Goal: Task Accomplishment & Management: Use online tool/utility

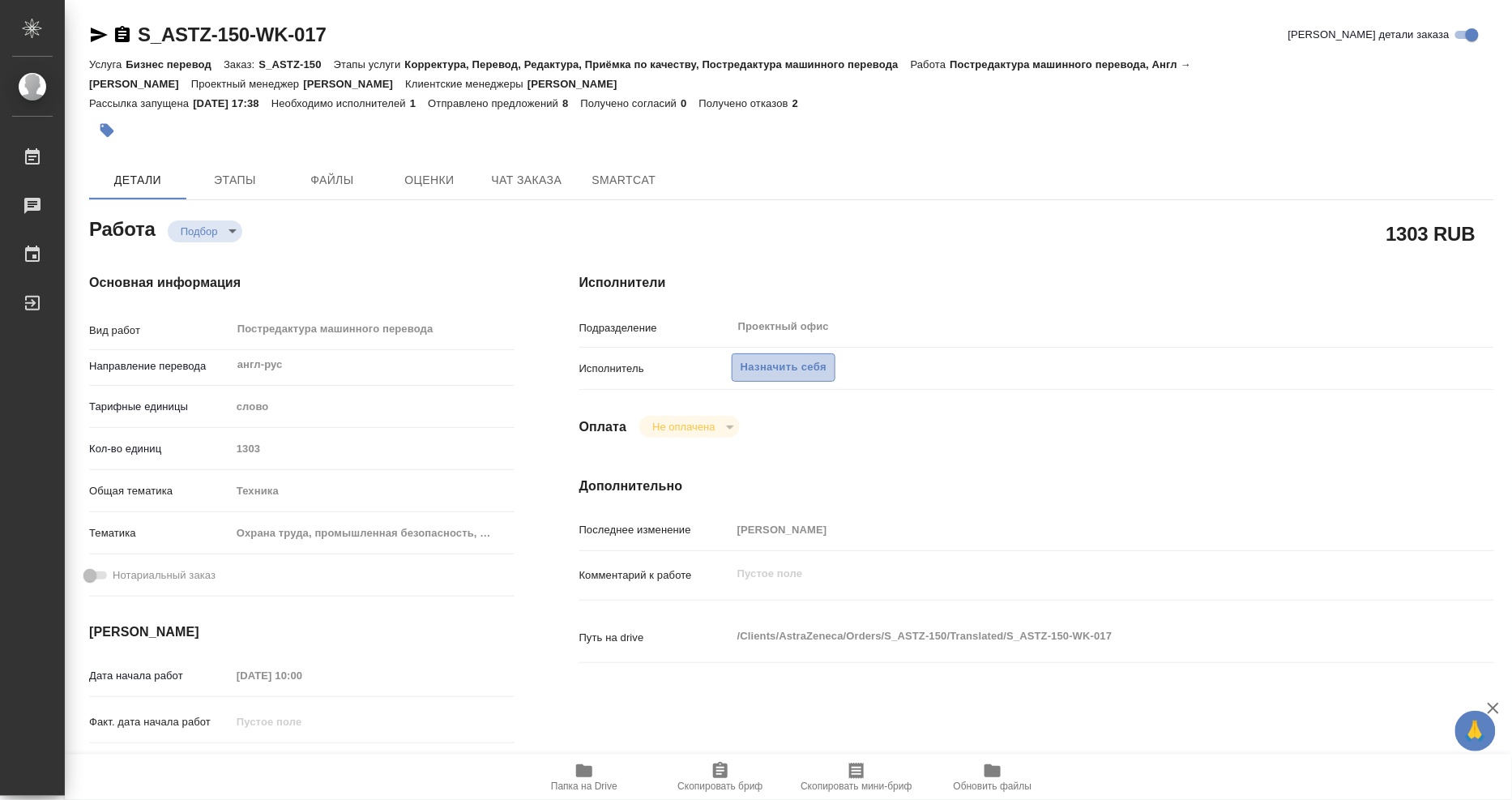
click at [786, 368] on span "Назначить себя" at bounding box center [784, 367] width 86 height 19
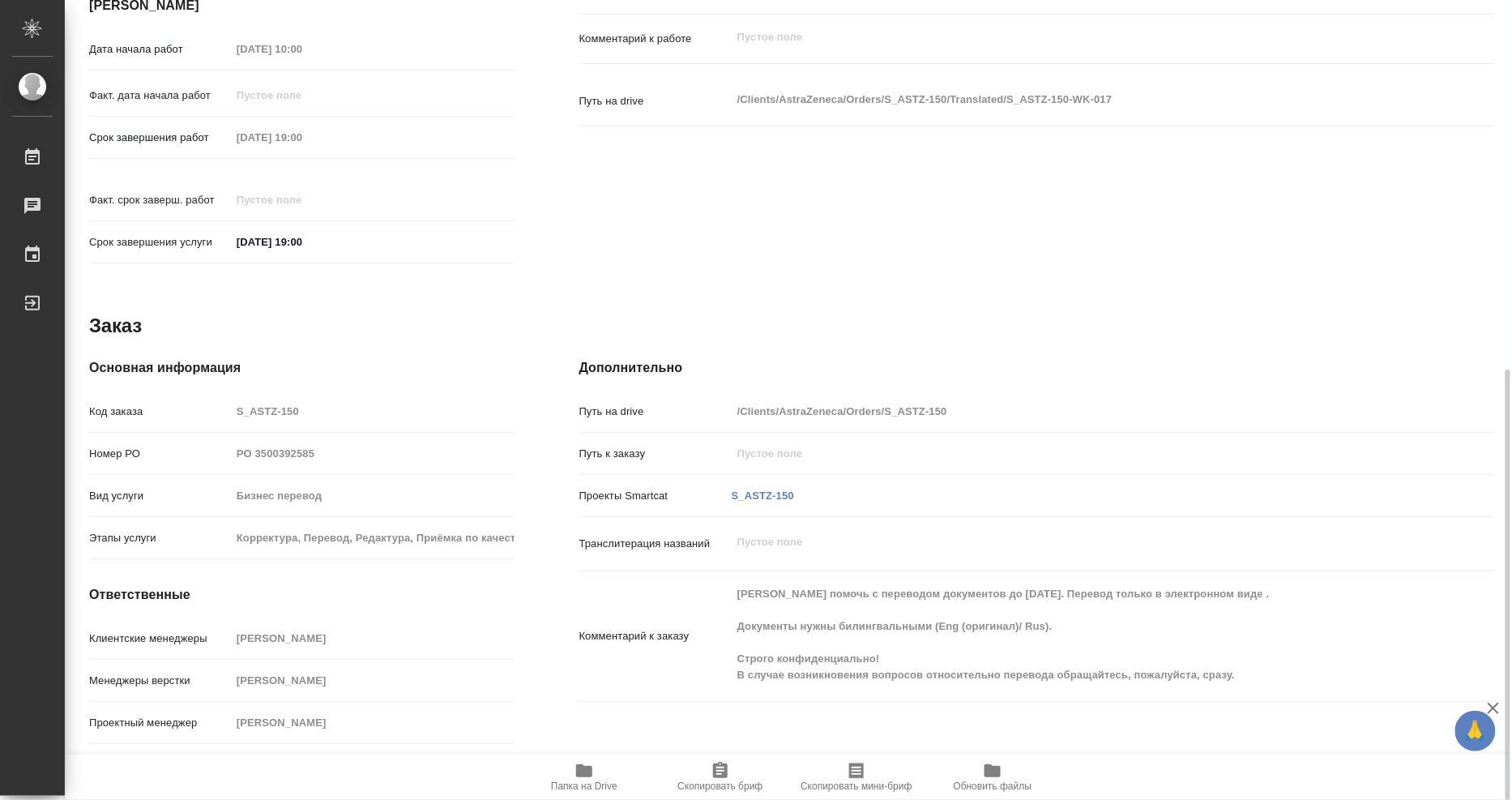
scroll to position [640, 0]
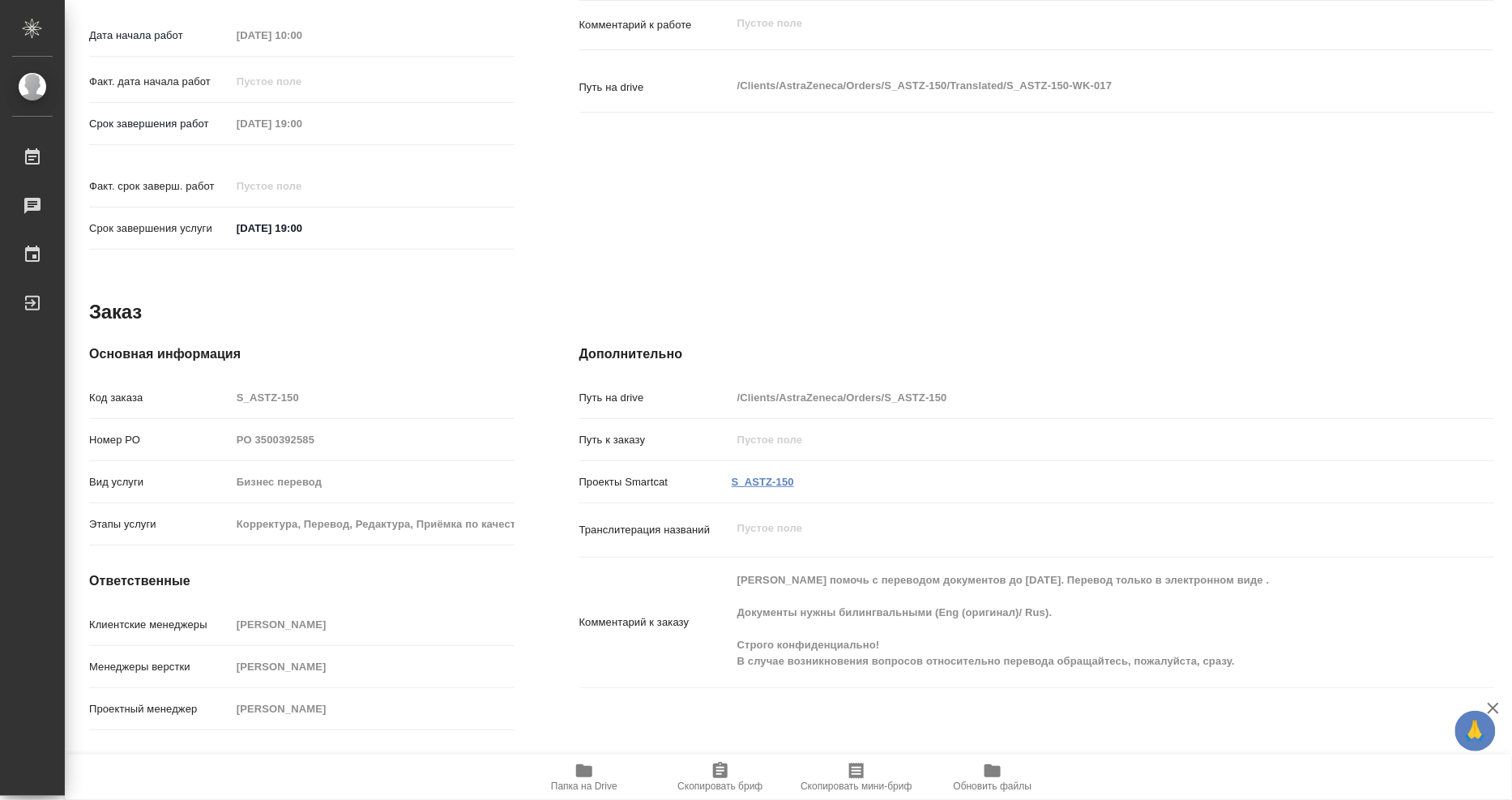
click at [766, 476] on link "S_ASTZ-150" at bounding box center [763, 482] width 62 height 12
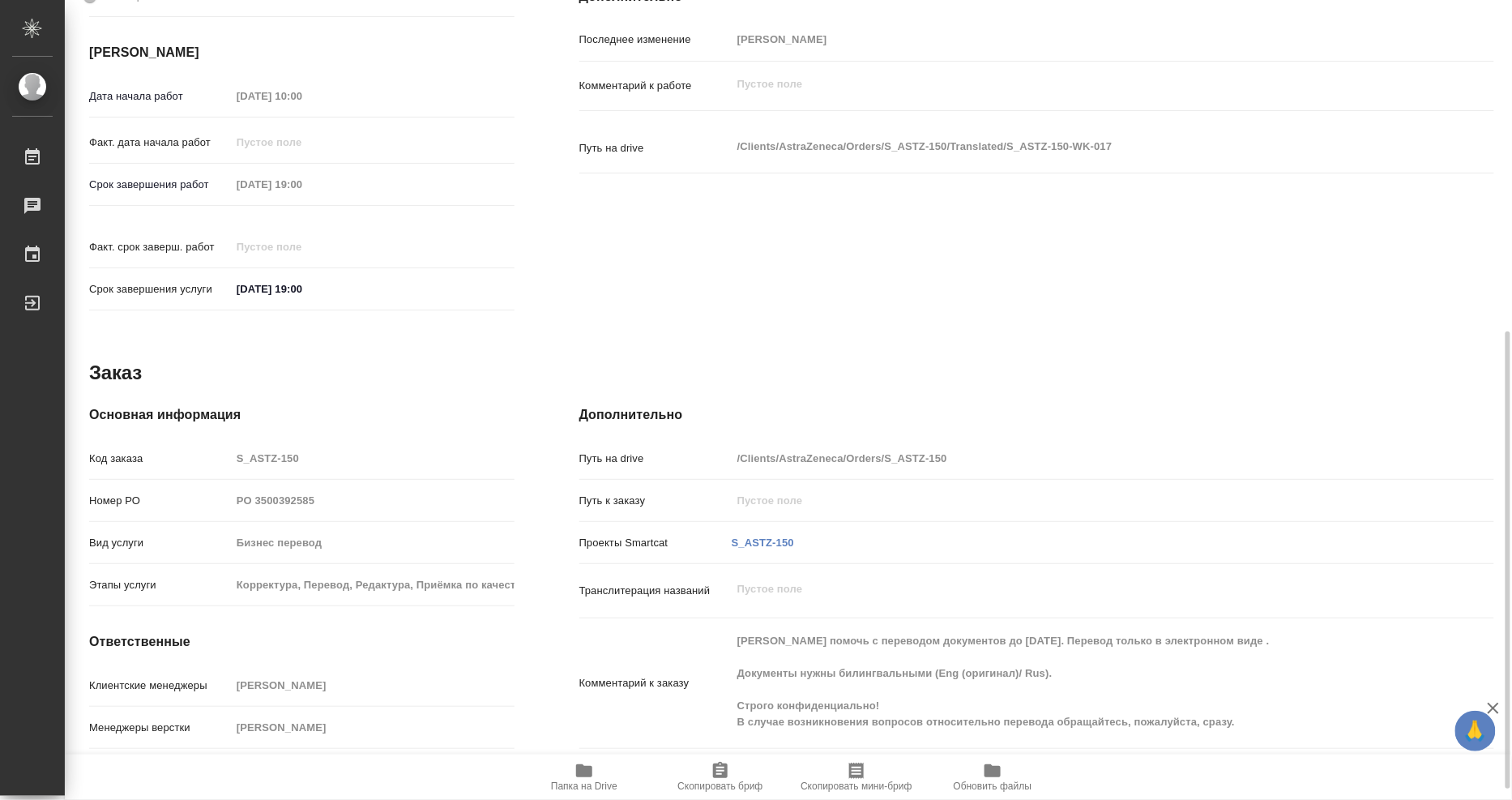
scroll to position [613, 0]
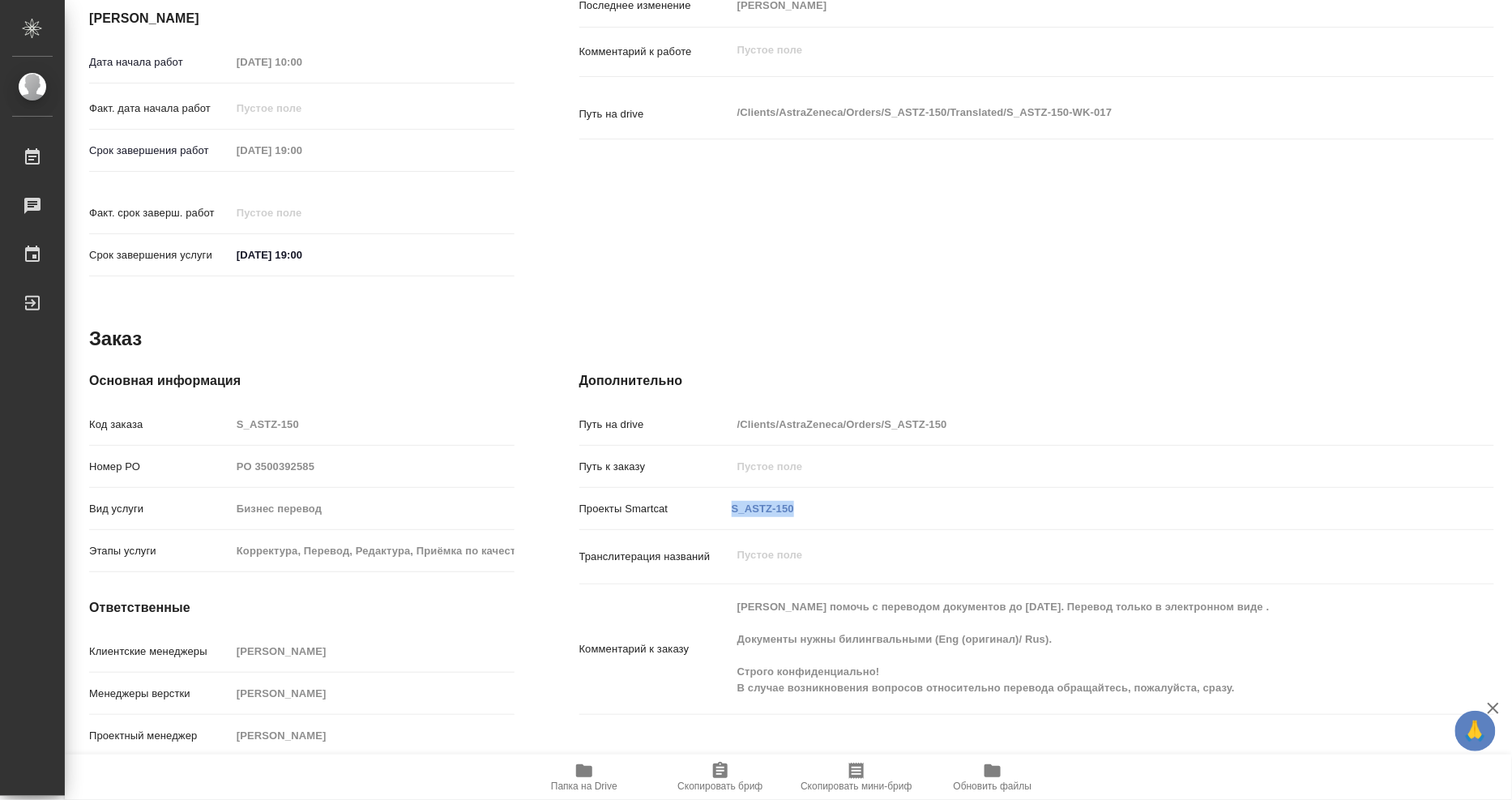
drag, startPoint x: 796, startPoint y: 488, endPoint x: 711, endPoint y: 488, distance: 85.0
click at [711, 495] on div "Проекты Smartcat S_ASTZ-150" at bounding box center [1036, 509] width 915 height 29
click at [744, 503] on link "S_ASTZ-150" at bounding box center [763, 509] width 62 height 12
click at [1202, 371] on h4 "Дополнительно" at bounding box center [1036, 381] width 915 height 20
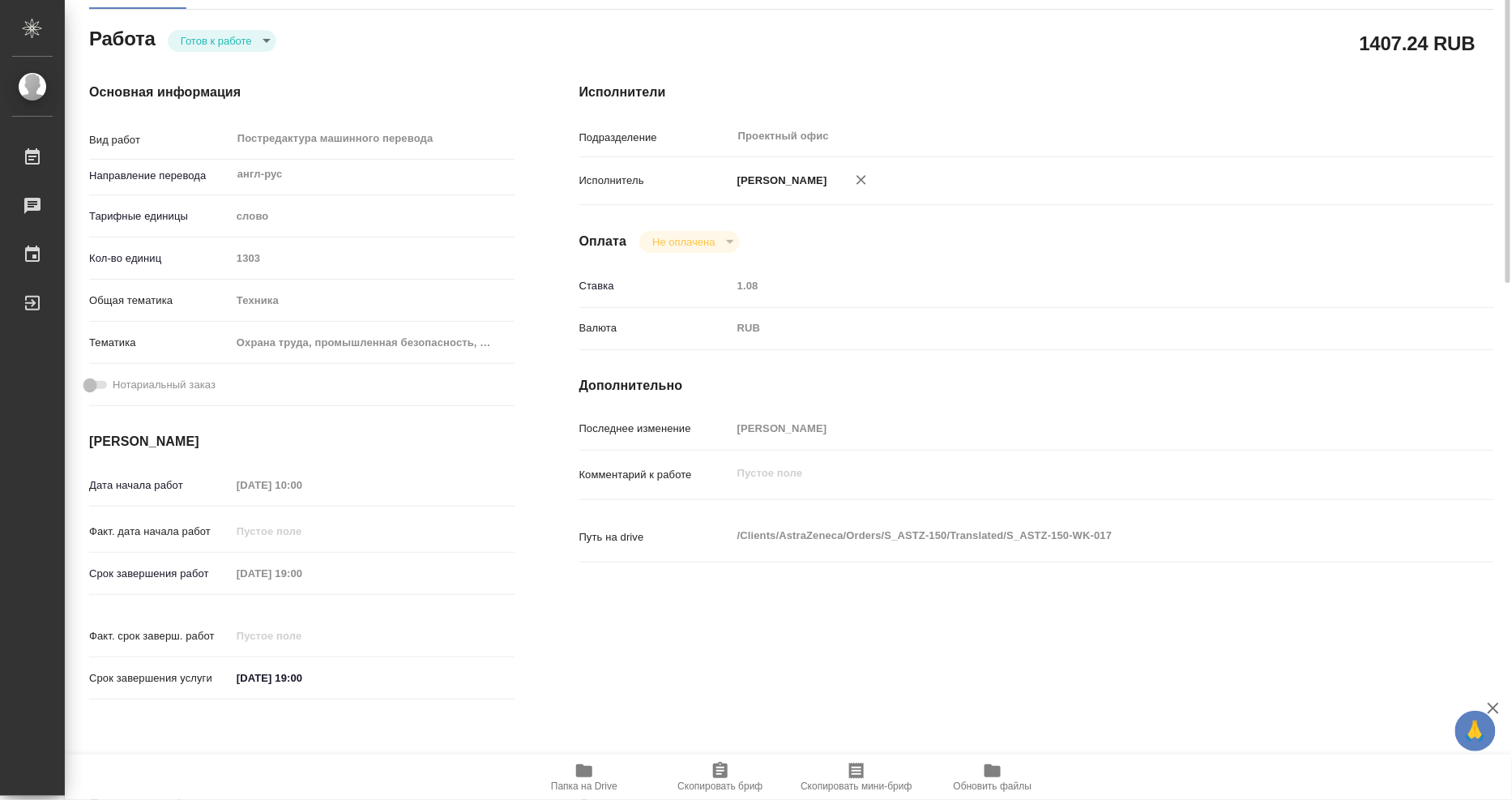
scroll to position [0, 0]
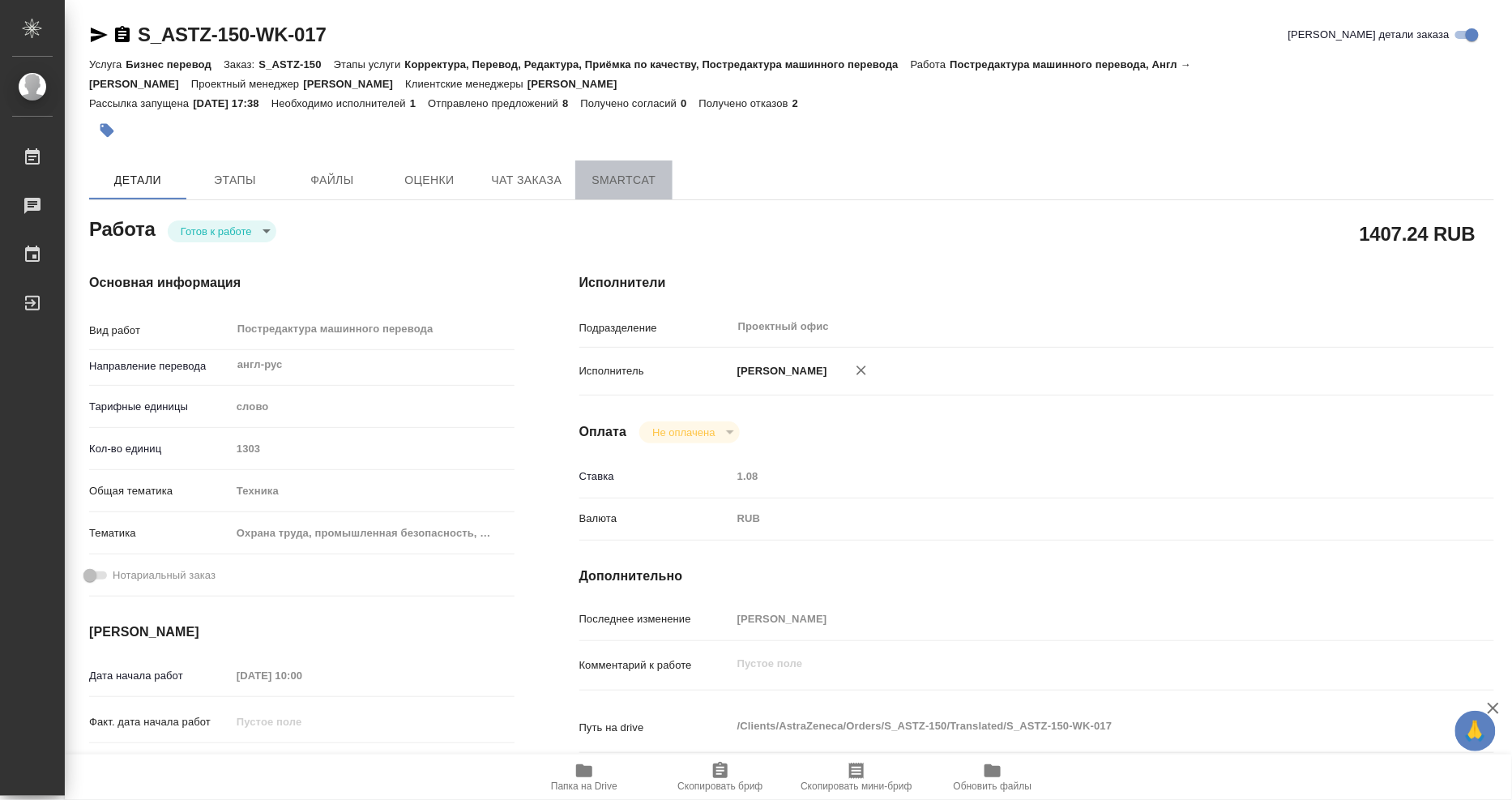
click at [611, 175] on span "SmartCat" at bounding box center [623, 180] width 78 height 21
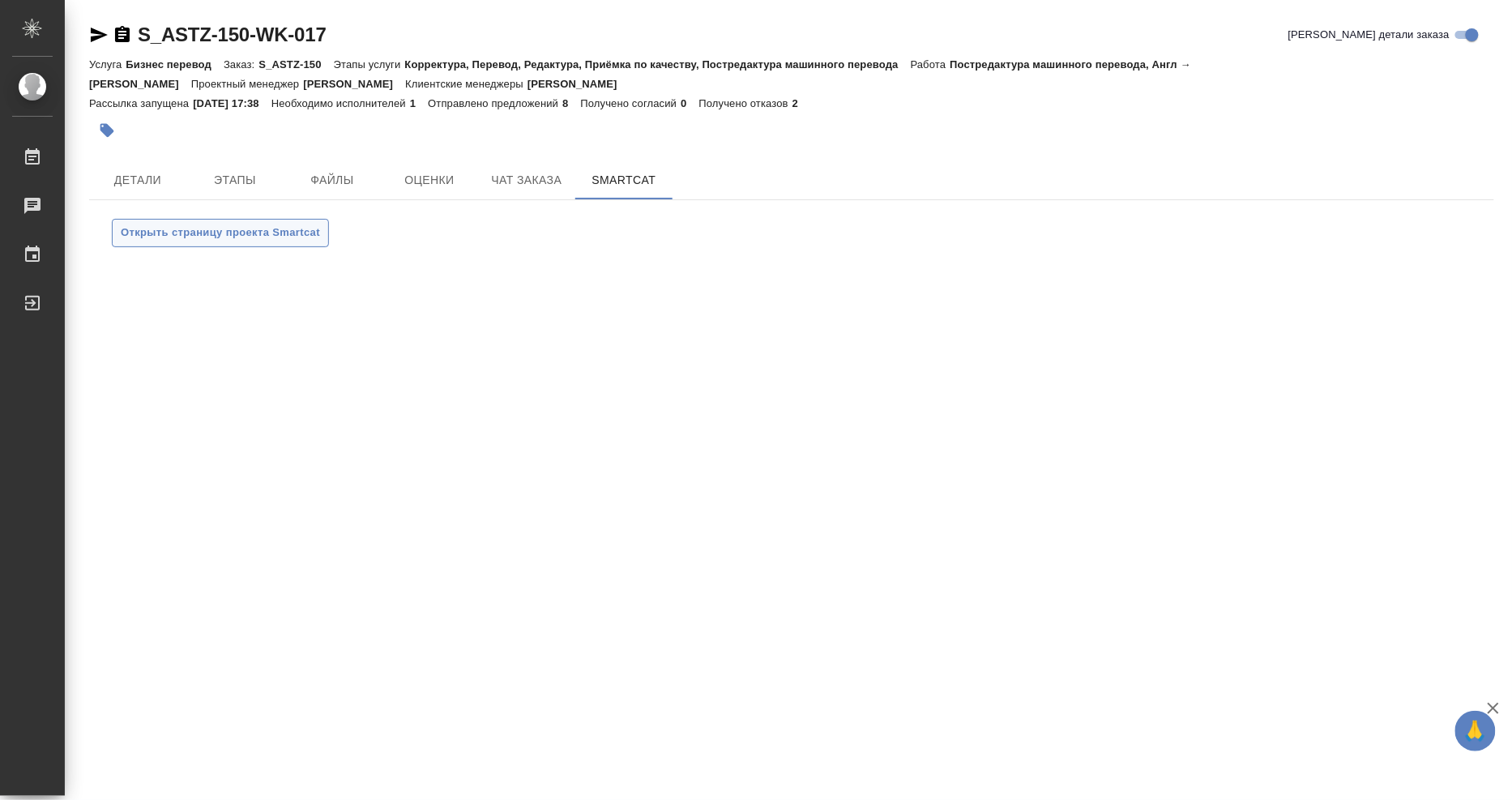
click at [255, 238] on span "Открыть страницу проекта Smartcat" at bounding box center [220, 233] width 199 height 19
click at [217, 238] on span "Открыть страницу проекта Smartcat" at bounding box center [220, 233] width 199 height 19
click at [266, 238] on span "Открыть страницу проекта Smartcat" at bounding box center [220, 233] width 199 height 19
